Goal: Navigation & Orientation: Locate item on page

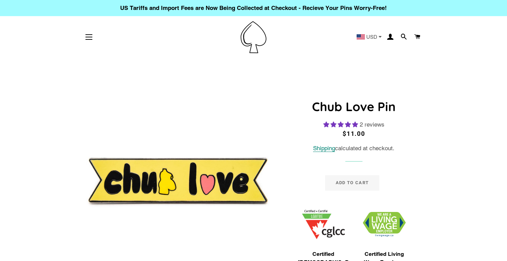
select select "**********"
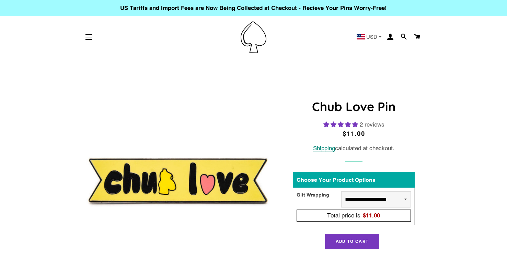
select select "**********"
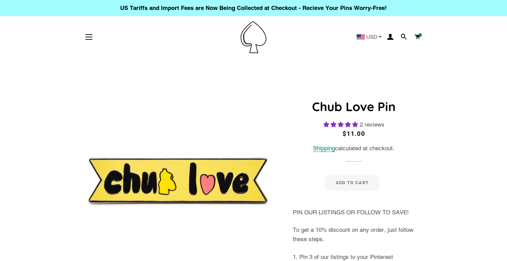
select select "**********"
